Goal: Task Accomplishment & Management: Manage account settings

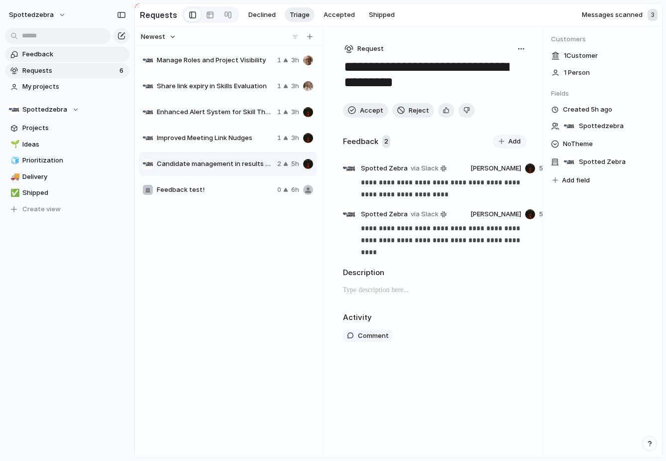
click at [86, 58] on span "Feedback" at bounding box center [74, 54] width 104 height 10
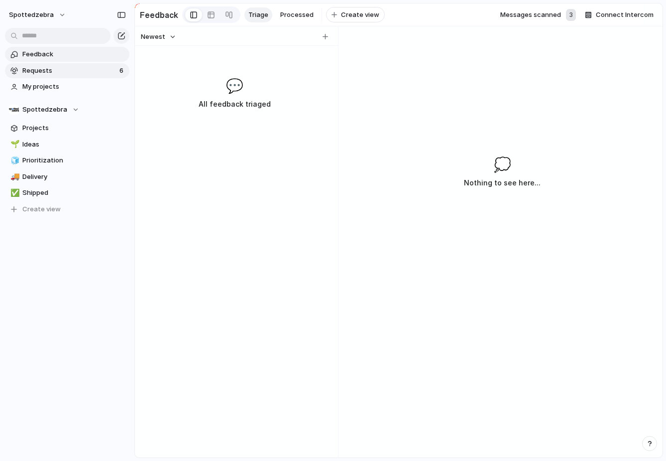
click at [86, 70] on span "Requests" at bounding box center [69, 71] width 94 height 10
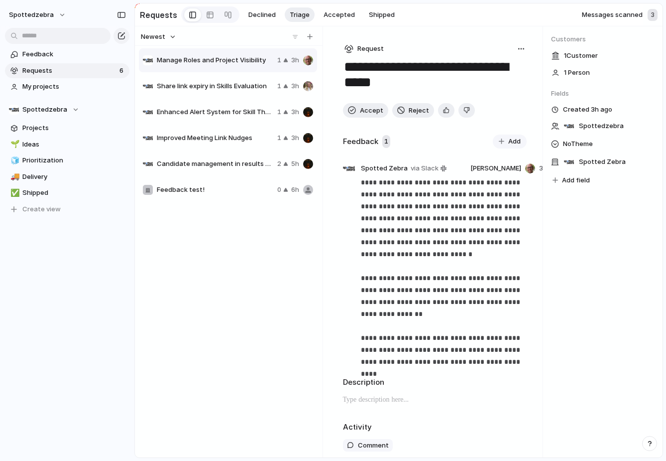
click at [193, 69] on div "Manage Roles and Project Visibility 1 3h" at bounding box center [228, 60] width 178 height 24
click at [252, 91] on span "Share link expiry in Skills Evaluation" at bounding box center [215, 86] width 117 height 10
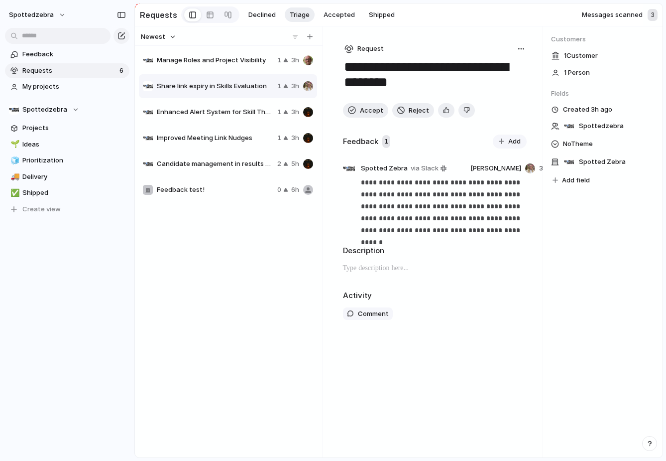
click at [244, 108] on span "Enhanced Alert System for Skill Thresholds and Progression Control" at bounding box center [215, 112] width 117 height 10
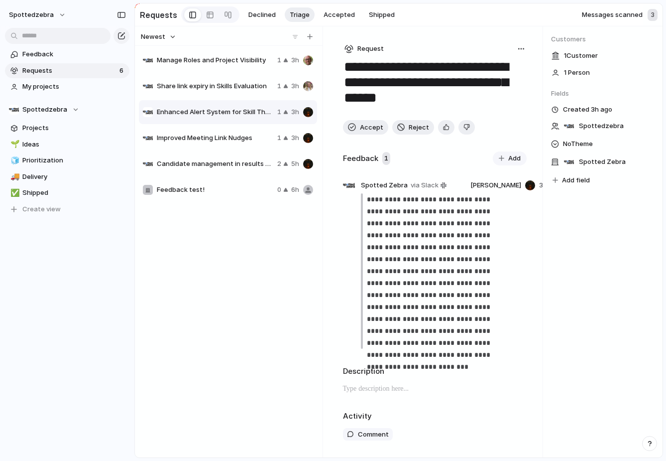
click at [240, 160] on span "Candidate management in results section" at bounding box center [215, 164] width 117 height 10
type textarea "**********"
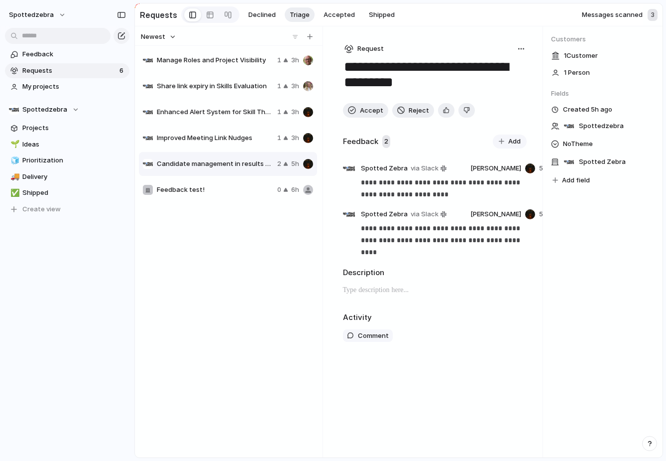
click at [96, 252] on div "Feedback Requests 6 My projects Spottedzebra Projects 🌱 Ideas 🧊 Prioritization …" at bounding box center [67, 148] width 134 height 297
click at [51, 14] on button "spottedzebra" at bounding box center [37, 15] width 67 height 16
click at [48, 37] on span "Settings" at bounding box center [36, 37] width 27 height 10
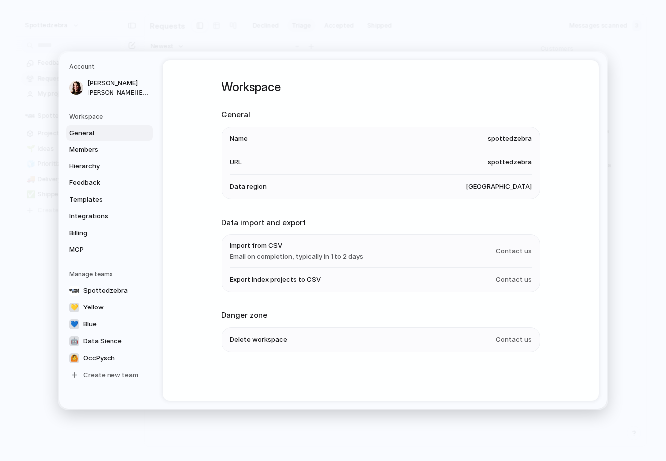
click at [106, 272] on h5 "Manage teams" at bounding box center [111, 273] width 84 height 9
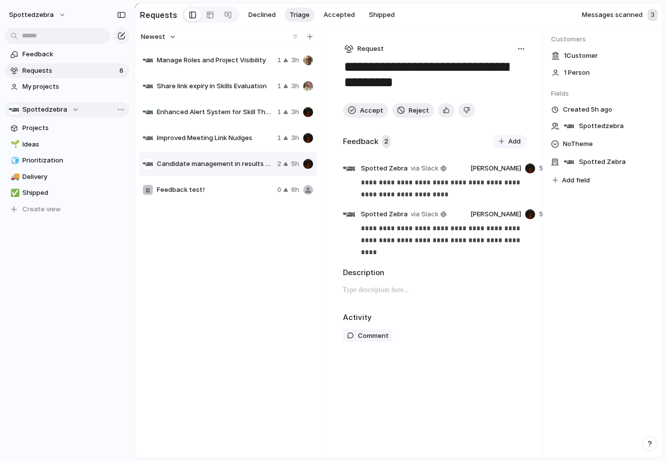
click at [56, 106] on span "Spottedzebra" at bounding box center [44, 110] width 45 height 10
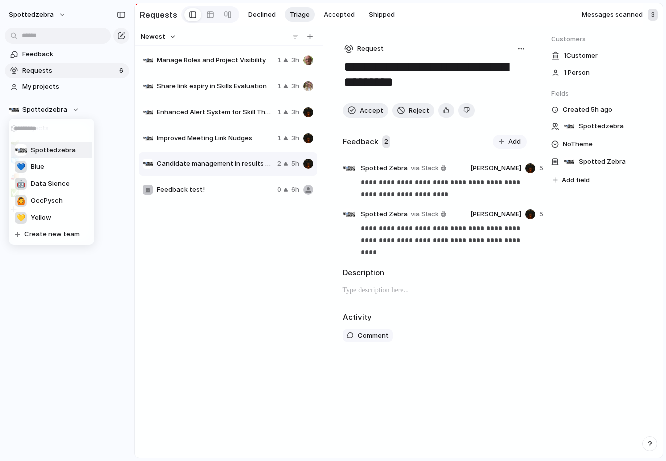
click at [48, 152] on span "Spottedzebra" at bounding box center [53, 150] width 45 height 10
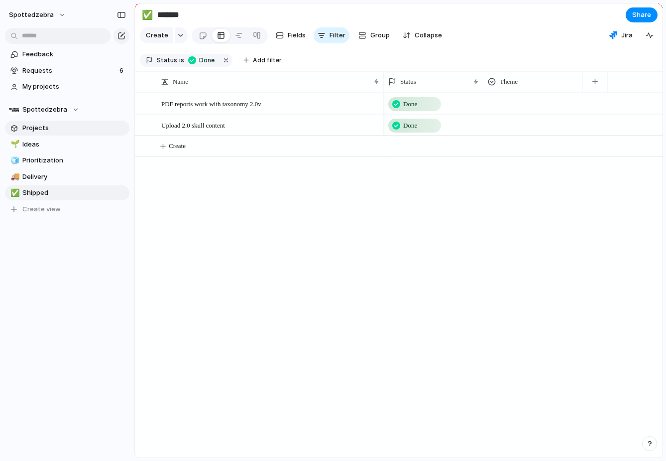
click at [79, 131] on span "Projects" at bounding box center [74, 128] width 104 height 10
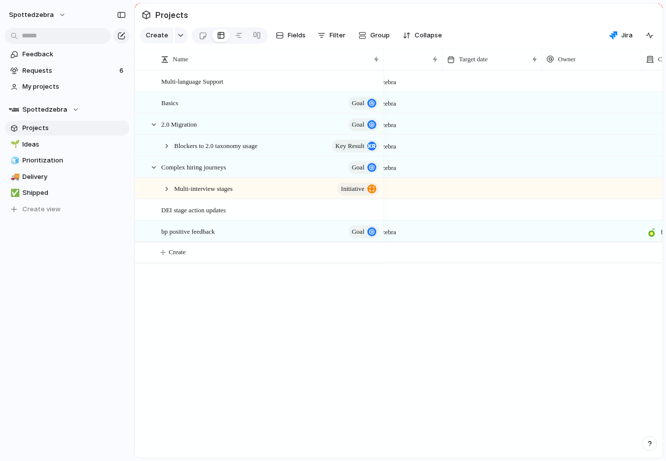
scroll to position [0, 344]
click at [475, 236] on div "bp" at bounding box center [488, 229] width 99 height 16
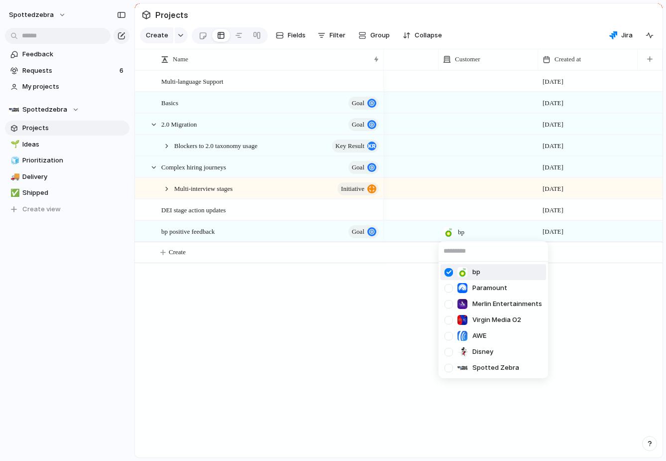
click at [490, 51] on div "bp Paramount Merlin Entertainments Virgin Media O2 AWE Disney Spotted Zebra" at bounding box center [333, 230] width 666 height 461
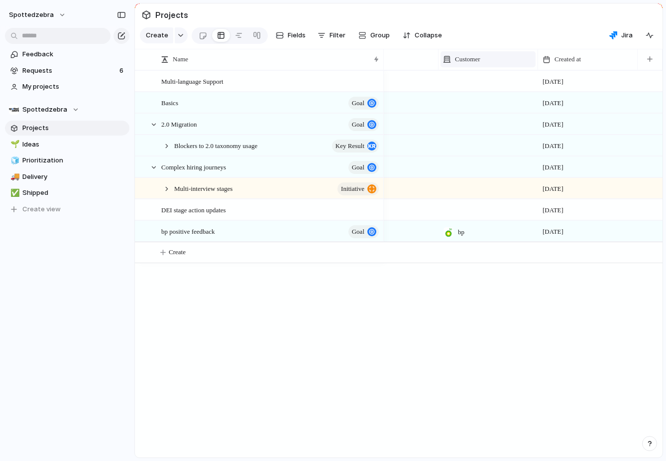
click at [481, 61] on span "Customer" at bounding box center [467, 59] width 25 height 10
click at [476, 79] on span "Modify" at bounding box center [470, 82] width 21 height 10
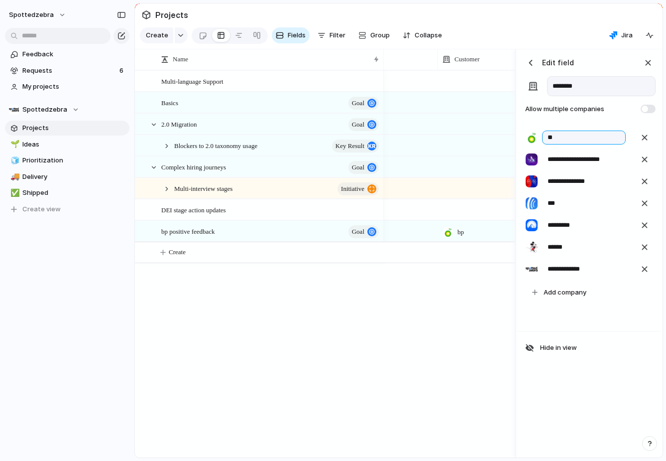
click at [567, 140] on input "**" at bounding box center [584, 138] width 84 height 14
type input "**"
click at [541, 385] on div "**********" at bounding box center [590, 253] width 144 height 408
click at [532, 61] on div "button" at bounding box center [531, 63] width 10 height 10
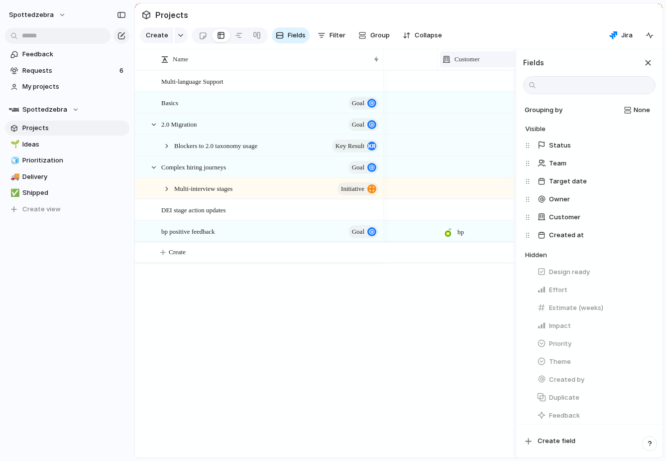
click at [472, 59] on span "Customer" at bounding box center [467, 59] width 25 height 10
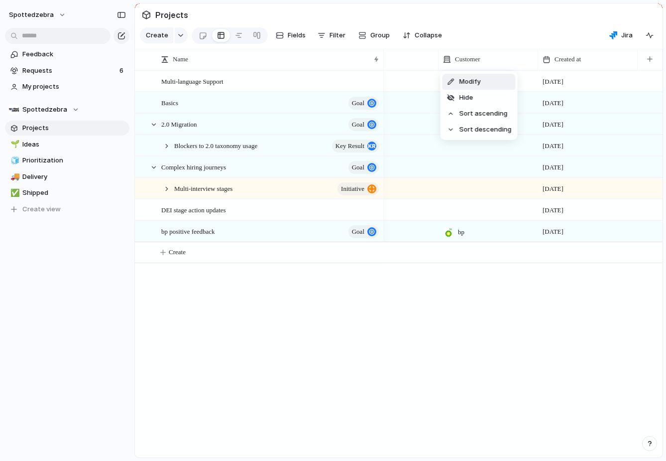
click at [473, 58] on div "Modify Hide Sort ascending Sort descending" at bounding box center [333, 230] width 666 height 461
click at [650, 60] on div "button" at bounding box center [650, 58] width 5 height 5
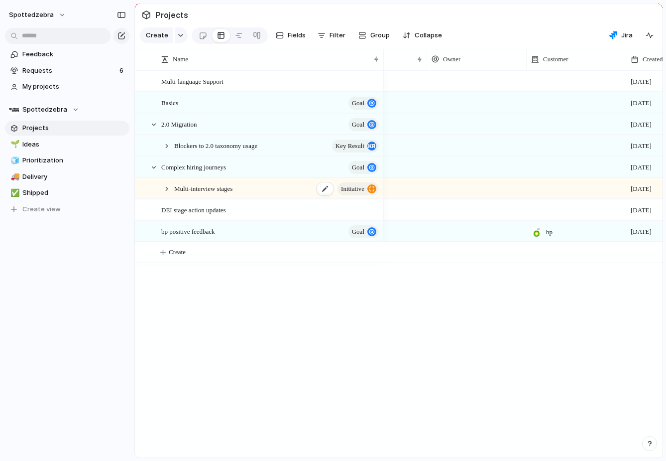
scroll to position [0, 0]
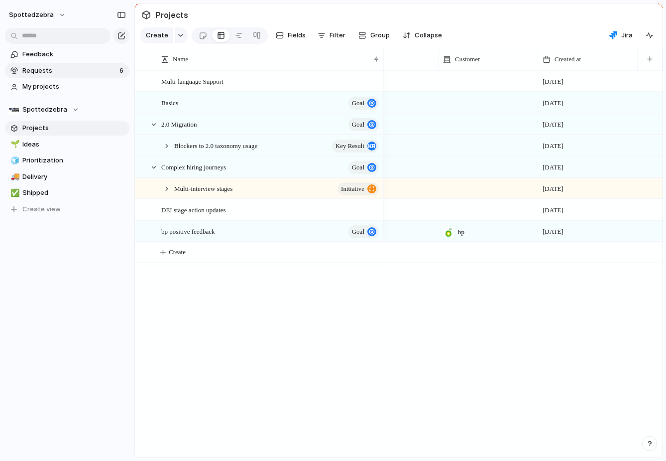
click at [36, 68] on span "Requests" at bounding box center [69, 71] width 94 height 10
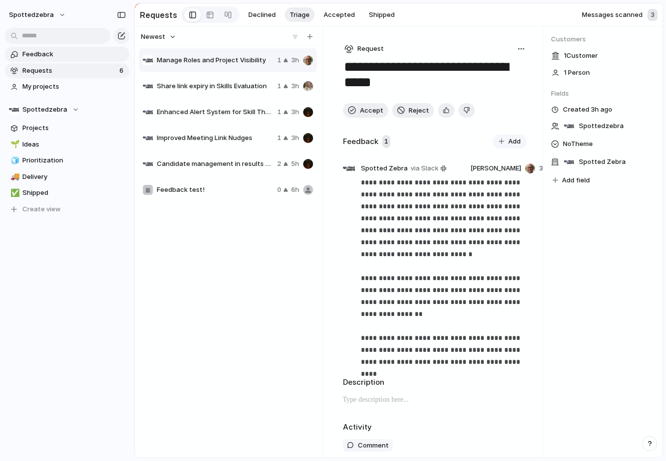
click at [50, 53] on span "Feedback" at bounding box center [74, 54] width 104 height 10
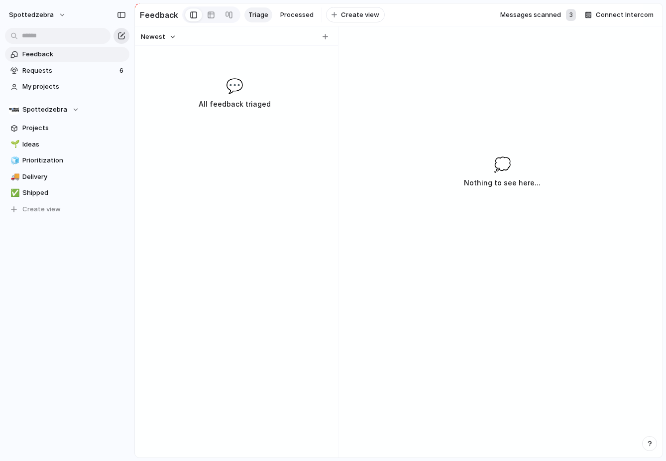
click at [122, 37] on div "button" at bounding box center [122, 36] width 8 height 8
click at [124, 35] on div "button" at bounding box center [122, 36] width 8 height 8
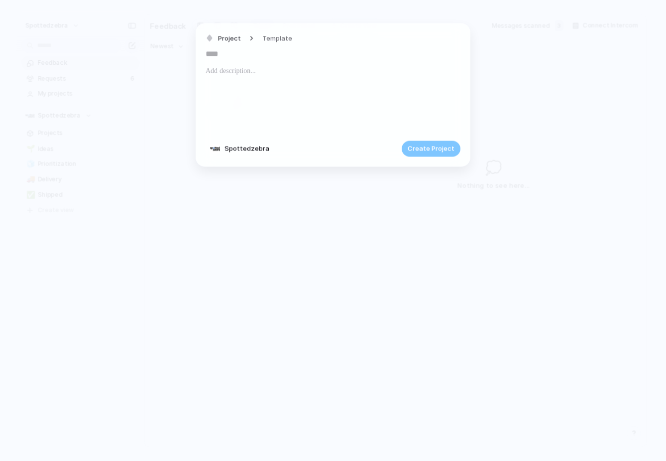
click at [278, 83] on div at bounding box center [333, 99] width 255 height 68
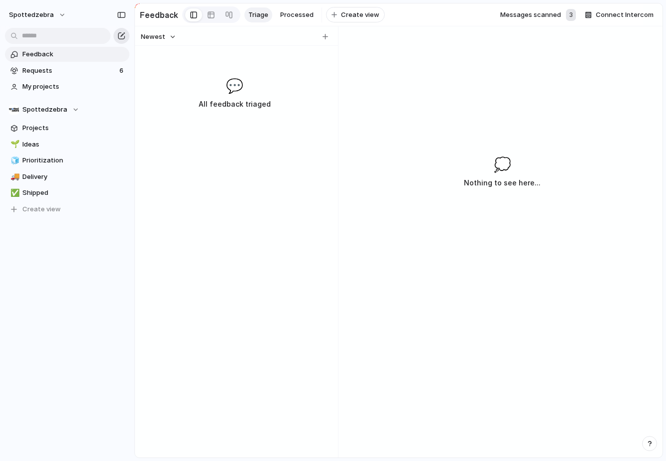
click at [121, 35] on div "button" at bounding box center [122, 36] width 8 height 8
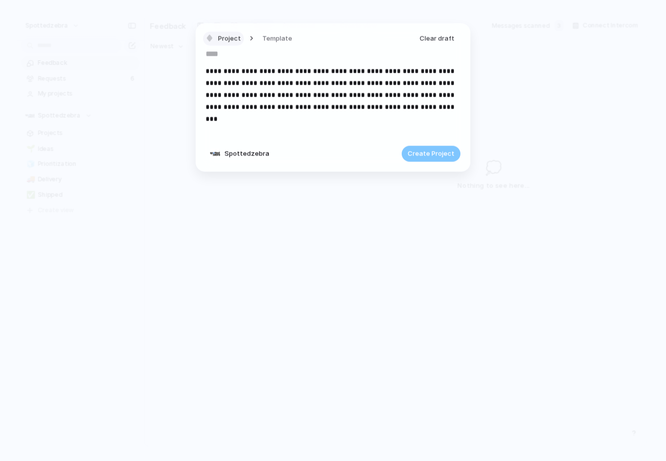
click at [231, 39] on span "Project" at bounding box center [229, 38] width 23 height 10
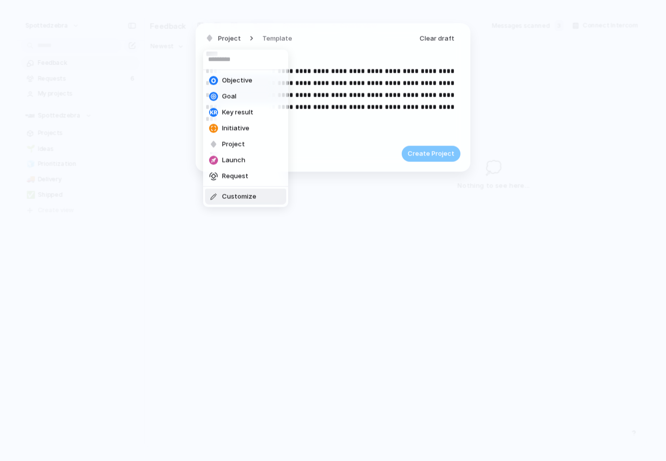
click at [139, 209] on div "Objective Goal Key result Initiative Project Launch Request Customize" at bounding box center [333, 230] width 666 height 461
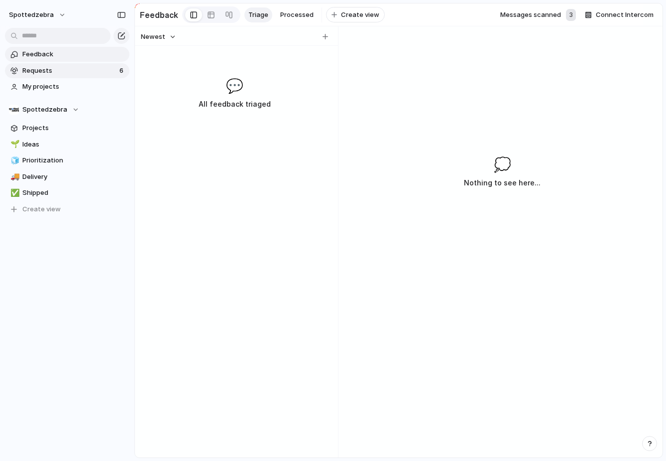
click at [73, 73] on span "Requests" at bounding box center [69, 71] width 94 height 10
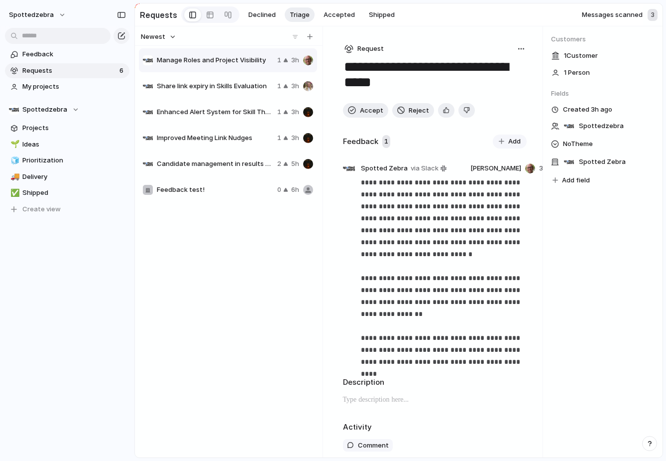
click at [366, 50] on span "Request" at bounding box center [371, 49] width 26 height 10
click at [281, 238] on div "Initiative Project Request" at bounding box center [333, 230] width 666 height 461
click at [281, 239] on div "Manage Roles and Project Visibility 1 3h Share link expiry in Skills Evaluation…" at bounding box center [229, 250] width 180 height 407
click at [237, 207] on div "Manage Roles and Project Visibility 1 3h Share link expiry in Skills Evaluation…" at bounding box center [229, 250] width 180 height 407
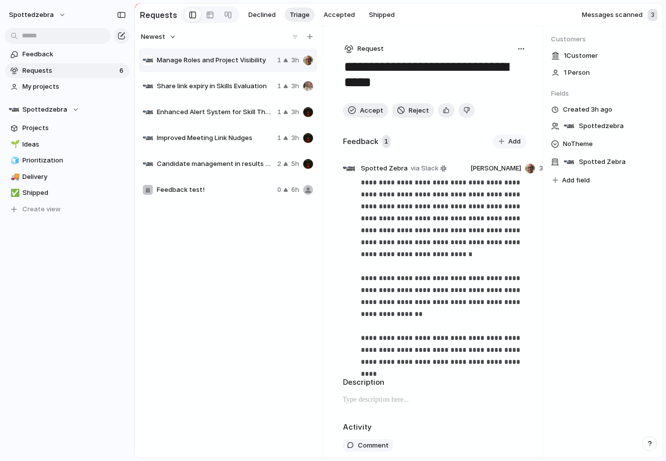
click at [238, 190] on span "Feedback test!" at bounding box center [215, 190] width 117 height 10
type textarea "**********"
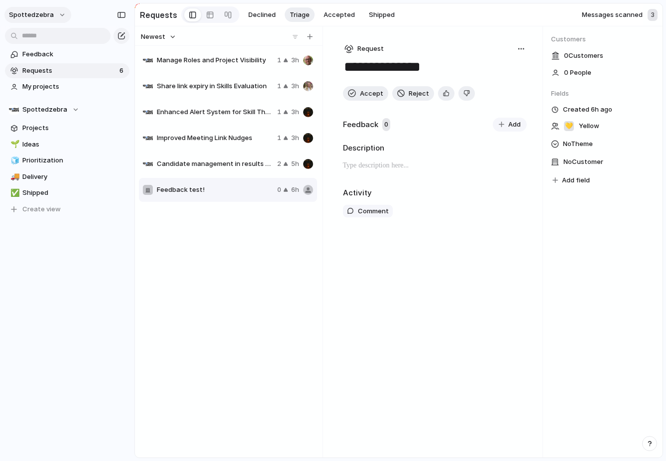
click at [40, 10] on span "spottedzebra" at bounding box center [31, 15] width 45 height 10
click at [39, 40] on span "Settings" at bounding box center [36, 37] width 27 height 10
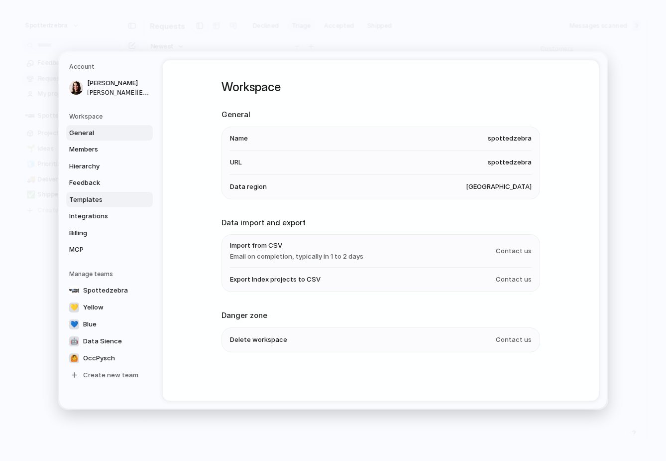
click at [94, 201] on span "Templates" at bounding box center [101, 200] width 64 height 10
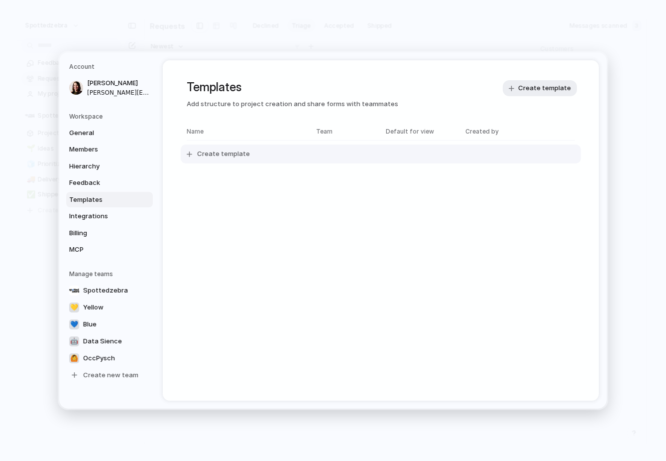
click at [237, 153] on span "Create template" at bounding box center [223, 154] width 53 height 10
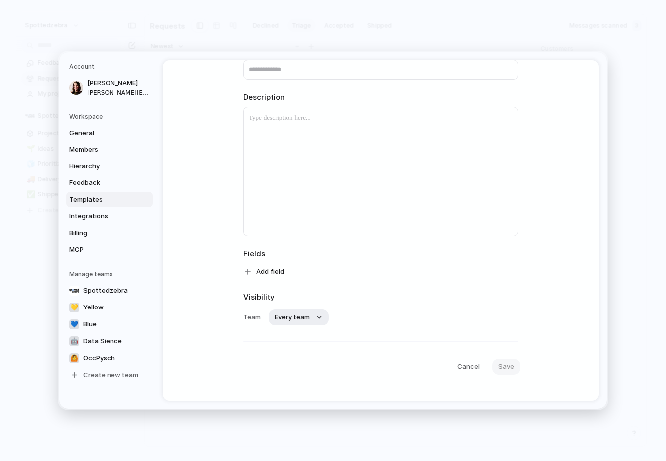
scroll to position [86, 0]
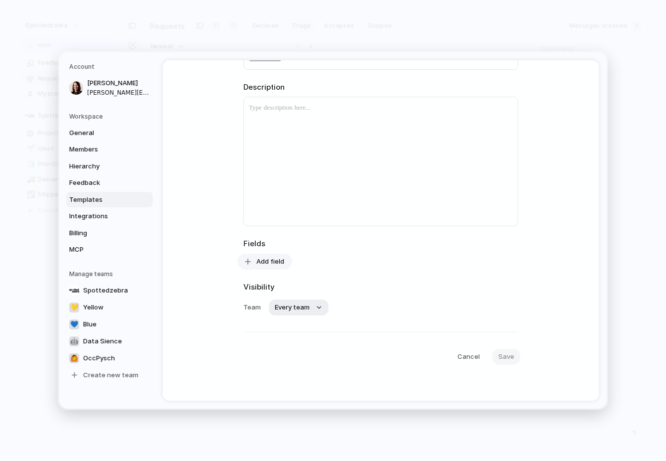
click at [276, 265] on span "Add field" at bounding box center [271, 262] width 28 height 10
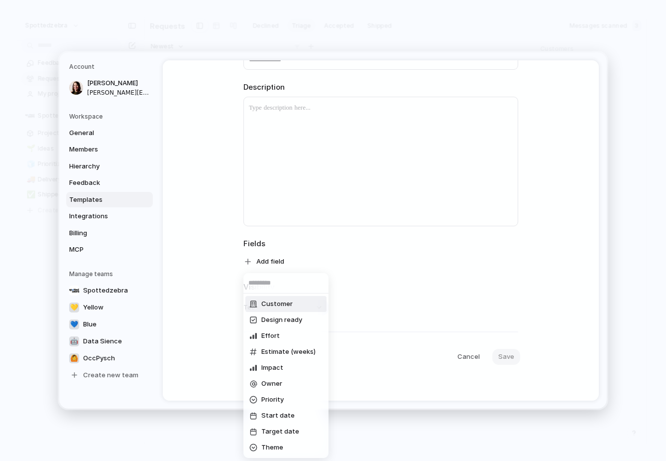
click at [281, 308] on li "Customer" at bounding box center [286, 304] width 81 height 16
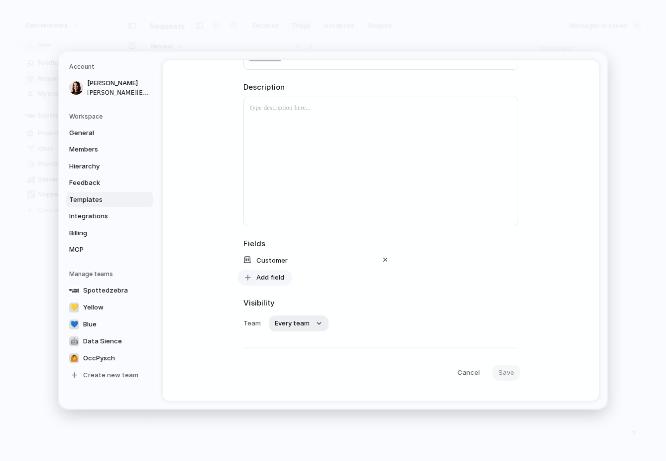
click at [272, 281] on span "Add field" at bounding box center [271, 277] width 28 height 10
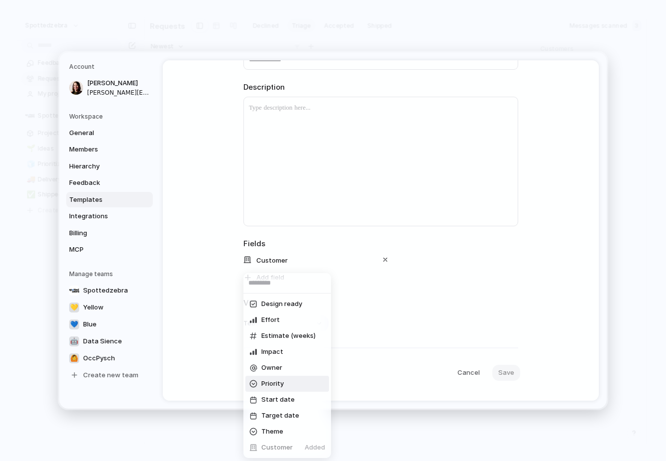
click at [264, 387] on span "Priority" at bounding box center [273, 384] width 22 height 10
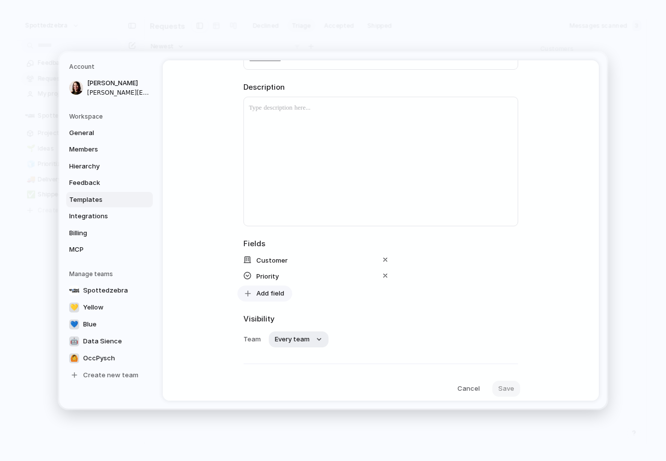
click at [268, 295] on span "Add field" at bounding box center [271, 293] width 28 height 10
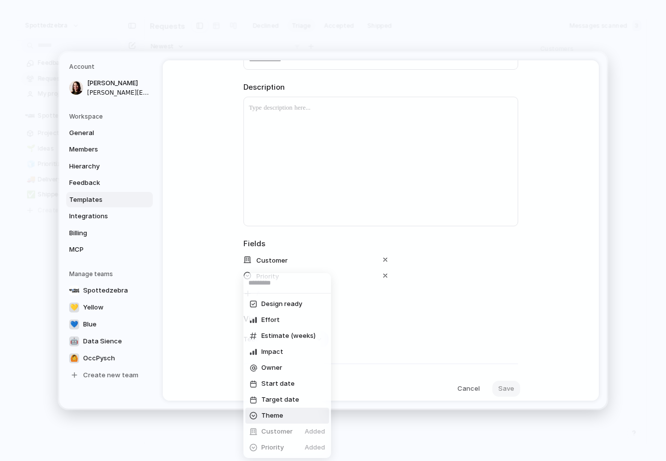
click at [271, 407] on li "Theme" at bounding box center [288, 415] width 84 height 16
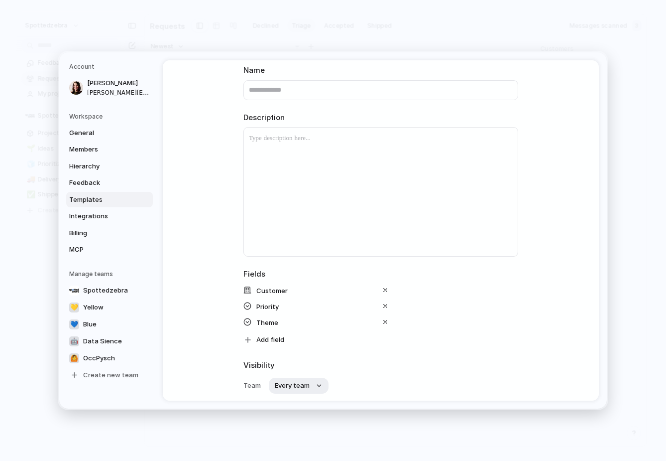
scroll to position [0, 0]
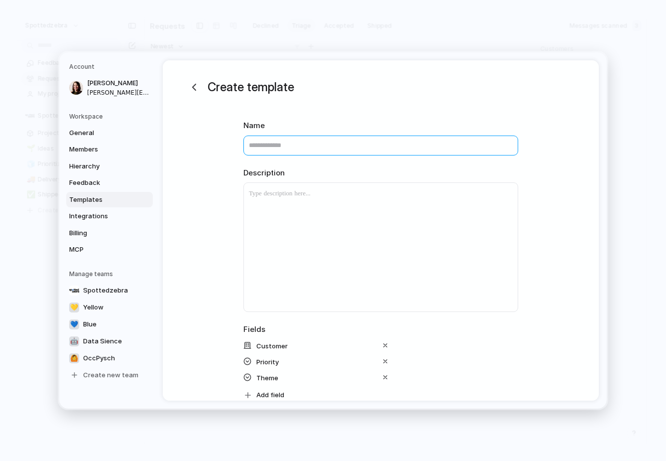
click at [275, 148] on input "text" at bounding box center [381, 145] width 275 height 20
type input "********"
click at [231, 277] on div "Create template Name ******** Description Fields Customer Priority Theme Add fi…" at bounding box center [381, 297] width 436 height 474
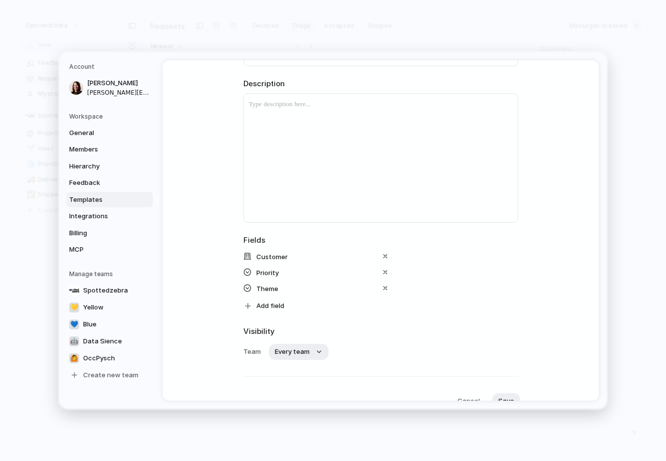
scroll to position [133, 0]
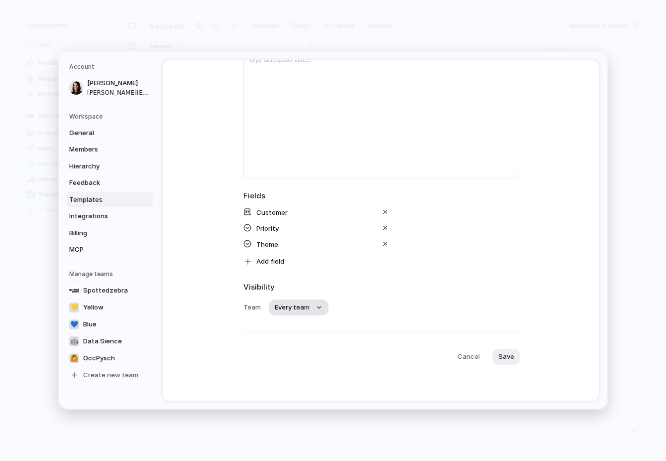
click at [292, 305] on span "Every team" at bounding box center [292, 307] width 35 height 10
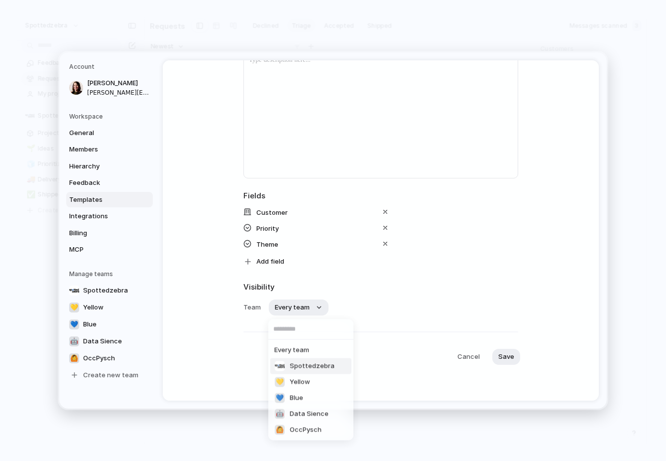
click at [288, 364] on div "Spottedzebra" at bounding box center [304, 366] width 60 height 11
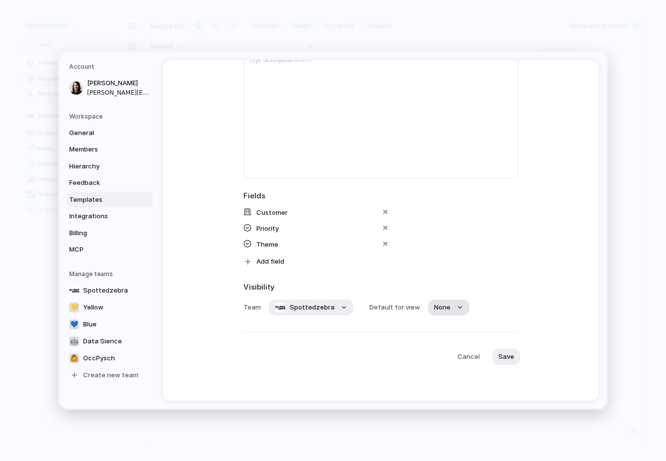
click at [439, 313] on button "None" at bounding box center [448, 307] width 41 height 16
click at [448, 348] on span "No default" at bounding box center [445, 350] width 33 height 10
click at [500, 361] on button "Save" at bounding box center [507, 357] width 28 height 16
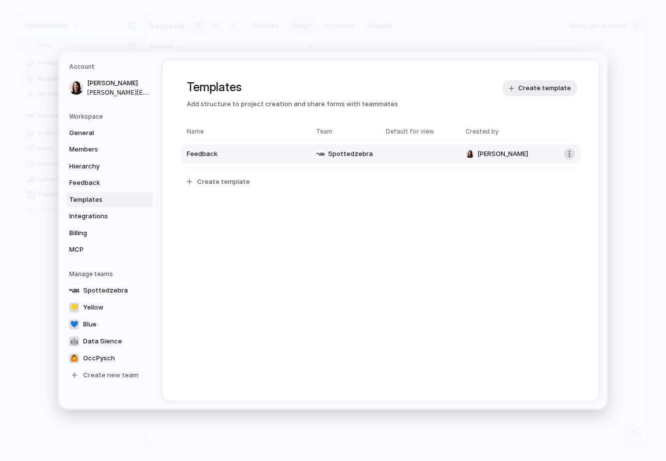
click at [571, 156] on button "button" at bounding box center [569, 153] width 11 height 11
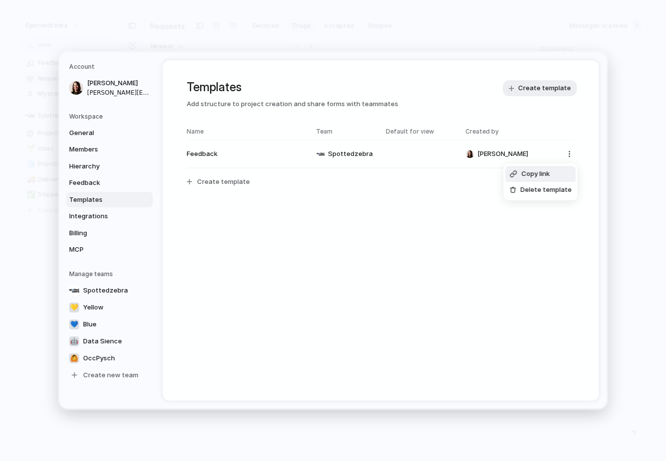
click at [558, 169] on li "Copy link" at bounding box center [541, 174] width 70 height 16
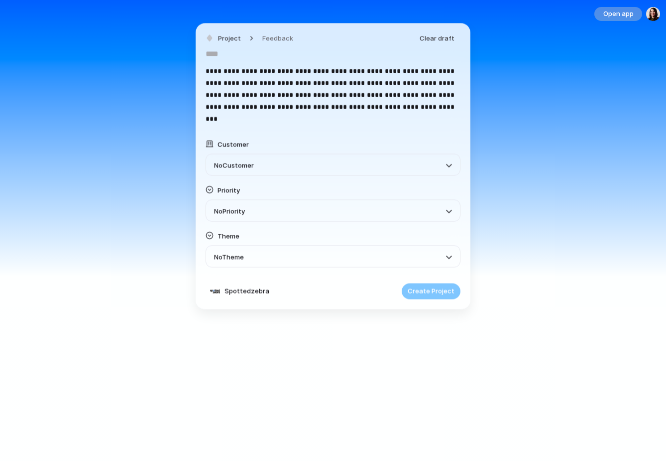
click at [242, 165] on span "No Customer" at bounding box center [234, 165] width 40 height 8
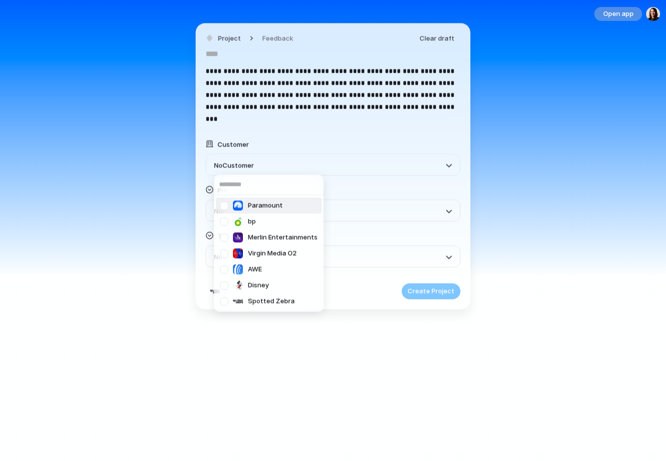
click at [232, 208] on div at bounding box center [224, 205] width 17 height 17
click at [230, 223] on div at bounding box center [224, 220] width 17 height 17
click at [334, 122] on div "Paramount bp Merlin Entertainments Virgin Media O2 AWE Disney Spotted Zebra" at bounding box center [333, 230] width 666 height 461
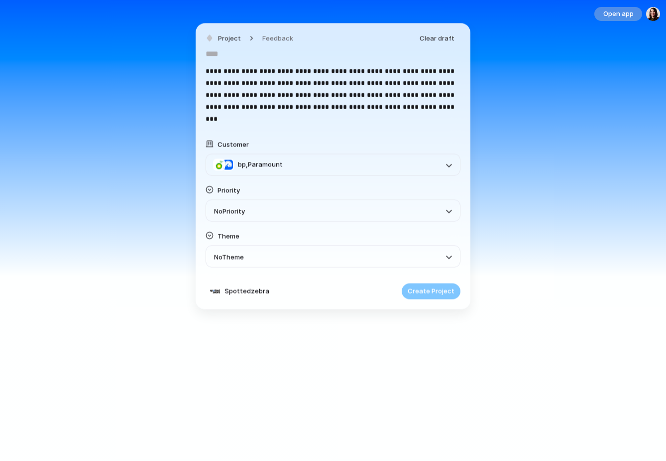
click at [284, 204] on div "No Priority" at bounding box center [326, 210] width 225 height 12
click at [249, 251] on div "Urgent" at bounding box center [236, 252] width 32 height 12
click at [281, 255] on div "No Theme" at bounding box center [326, 256] width 225 height 12
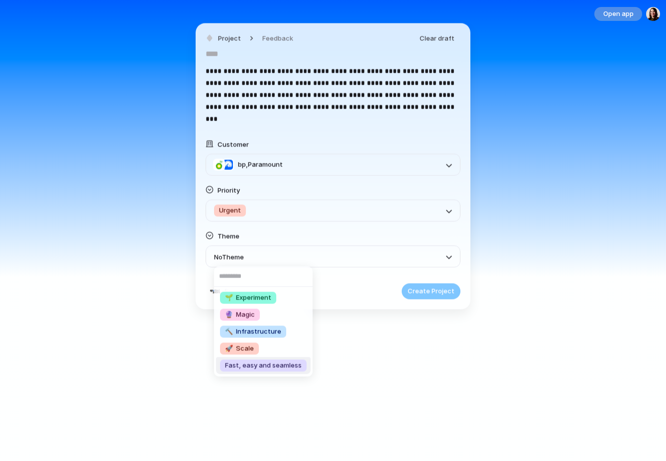
click at [272, 362] on span "Fast, easy and seamless" at bounding box center [263, 366] width 77 height 10
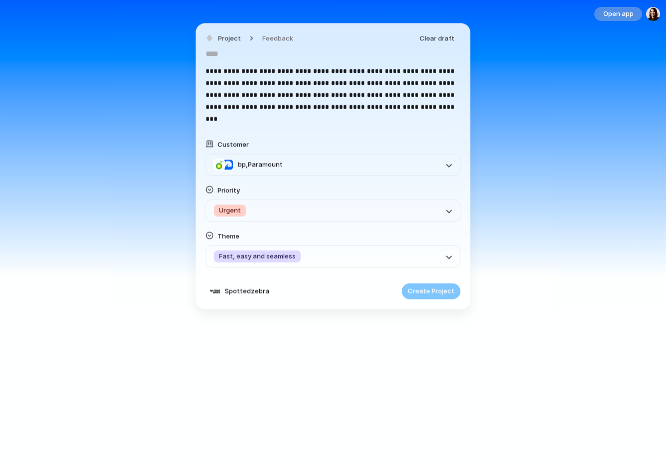
click at [293, 260] on span "Fast, easy and seamless" at bounding box center [257, 257] width 77 height 10
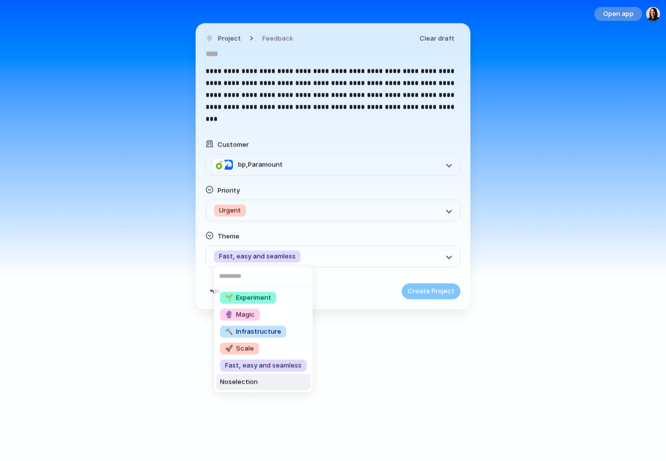
click at [238, 383] on span "No selection" at bounding box center [239, 382] width 38 height 10
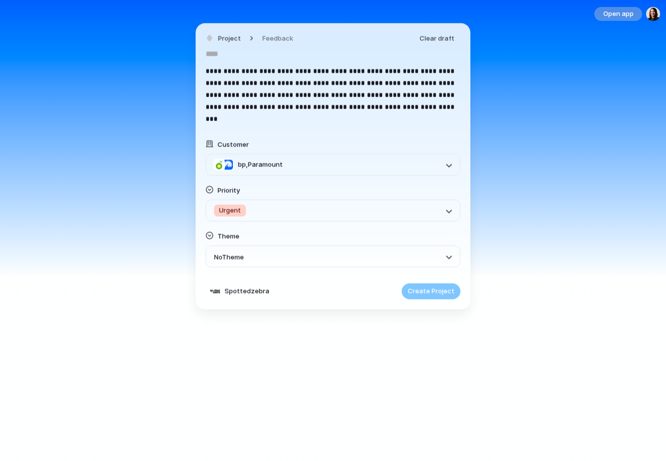
click at [301, 280] on div "**********" at bounding box center [333, 166] width 275 height 286
click at [448, 290] on div "Create Project" at bounding box center [431, 291] width 59 height 16
click at [276, 59] on input "text" at bounding box center [333, 54] width 255 height 16
click at [247, 52] on input "**********" at bounding box center [333, 54] width 255 height 16
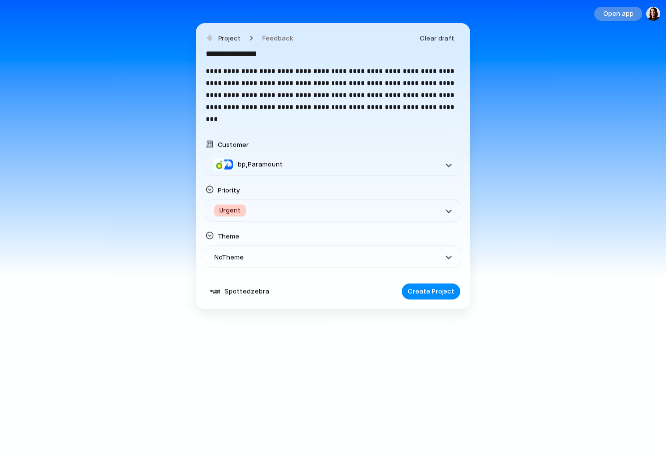
click at [247, 52] on input "**********" at bounding box center [333, 54] width 255 height 16
click at [333, 58] on input "**********" at bounding box center [333, 54] width 255 height 16
type input "**********"
click at [425, 293] on span "Create Project" at bounding box center [431, 291] width 47 height 10
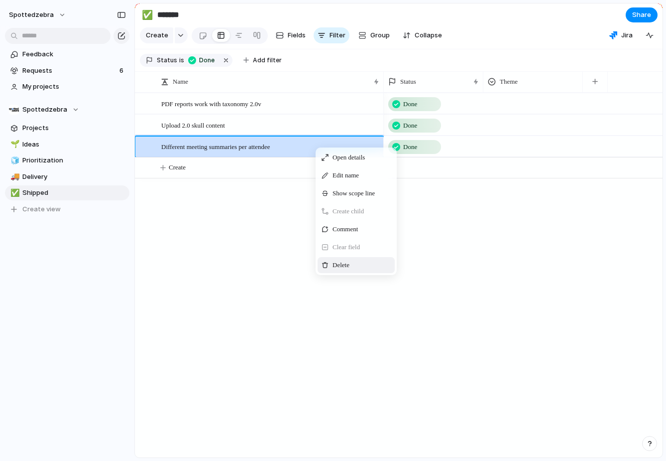
click at [349, 264] on span "Delete" at bounding box center [341, 265] width 17 height 10
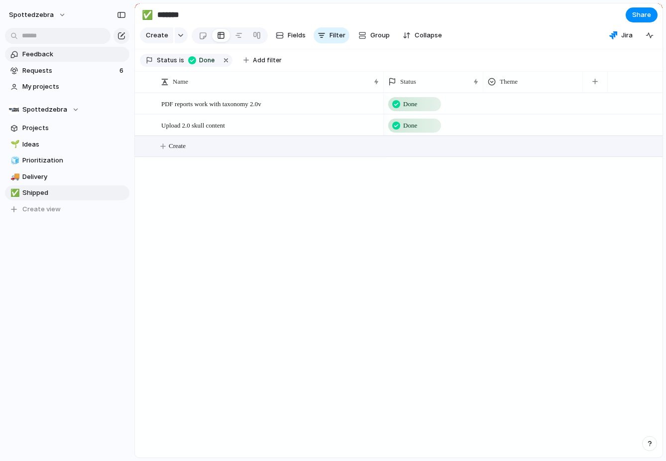
click at [71, 49] on span "Feedback" at bounding box center [74, 54] width 104 height 10
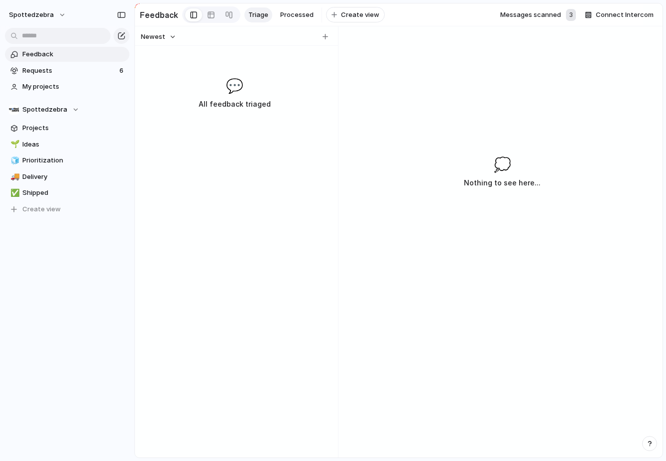
click at [557, 13] on span "Messages scanned" at bounding box center [531, 15] width 61 height 10
click at [572, 14] on div "3" at bounding box center [571, 15] width 10 height 12
click at [184, 82] on div "💬 All feedback triaged" at bounding box center [234, 92] width 195 height 35
click at [266, 123] on div "Newest 💬 All feedback triaged" at bounding box center [234, 241] width 199 height 431
